Goal: Information Seeking & Learning: Check status

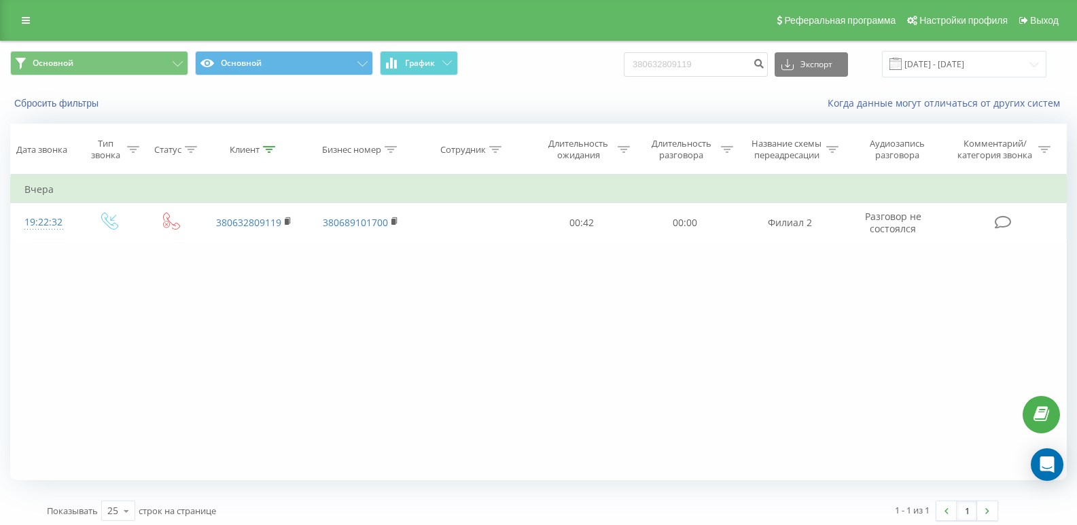
click at [724, 62] on input "380632809119" at bounding box center [696, 64] width 144 height 24
type input "3"
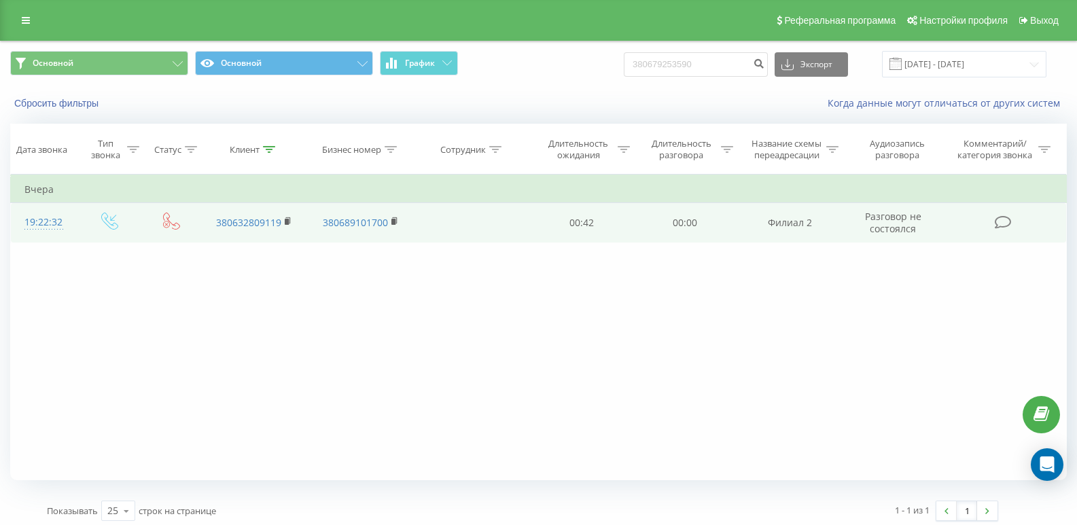
type input "380679253590"
